Goal: Complete application form: Complete application form

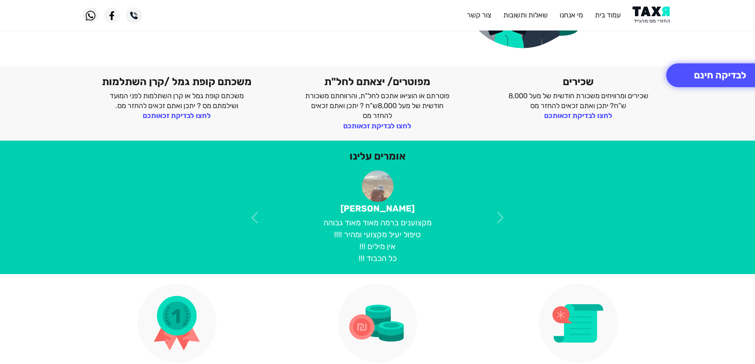
scroll to position [40, 0]
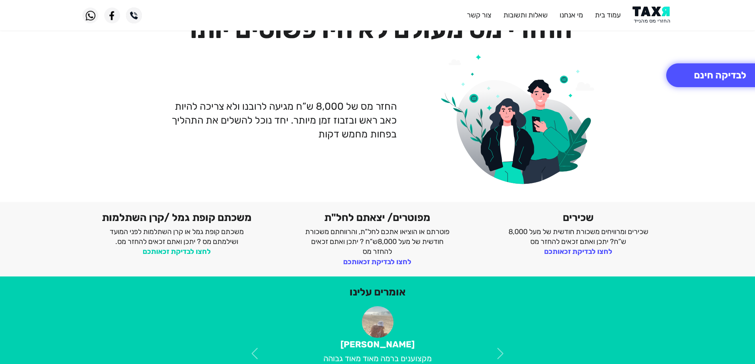
click at [168, 250] on link "לחצו לבדיקת זכאותכם" at bounding box center [177, 251] width 68 height 9
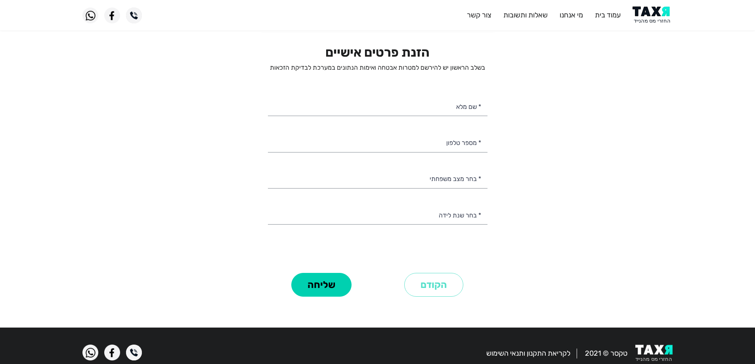
scroll to position [8, 0]
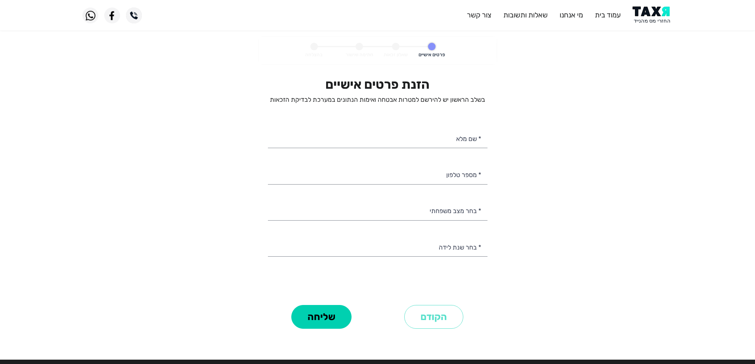
select select
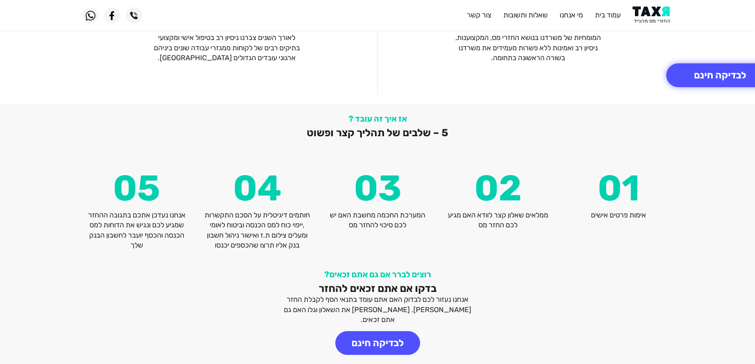
scroll to position [991, 0]
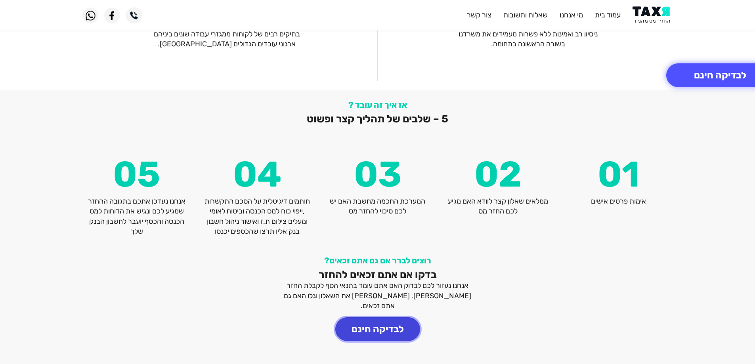
click at [378, 317] on button "לבדיקה חינם" at bounding box center [377, 329] width 85 height 24
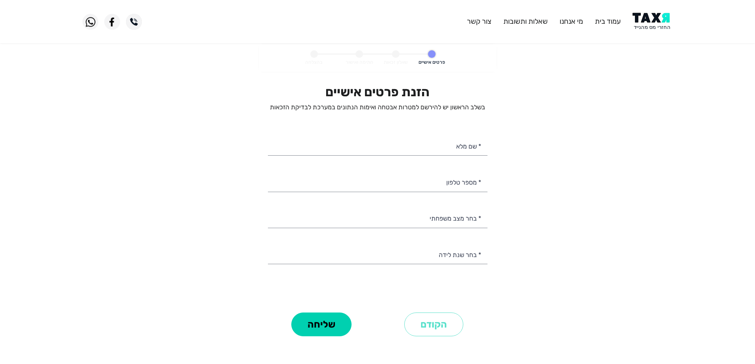
select select
click at [439, 145] on input "* שם מלא" at bounding box center [378, 146] width 220 height 20
type input "[PERSON_NAME]"
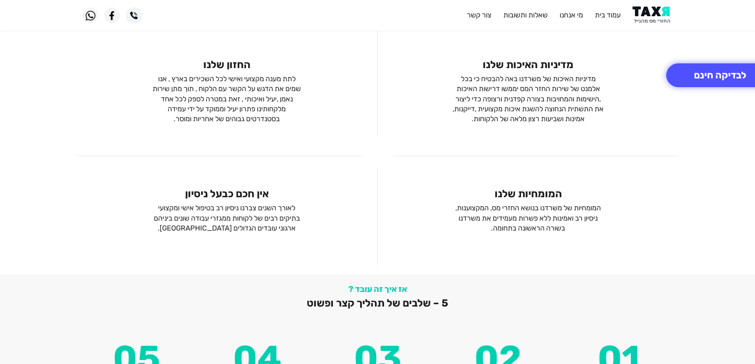
scroll to position [814, 0]
